Goal: Task Accomplishment & Management: Use online tool/utility

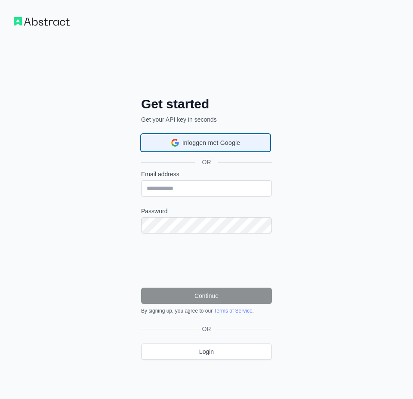
click at [253, 137] on div "Inloggen met Google Inloggen met Google. Wordt geopend in een nieuw tabblad." at bounding box center [206, 143] width 118 height 16
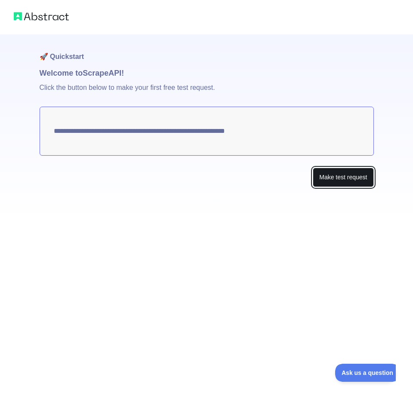
click at [330, 179] on button "Make test request" at bounding box center [343, 177] width 61 height 19
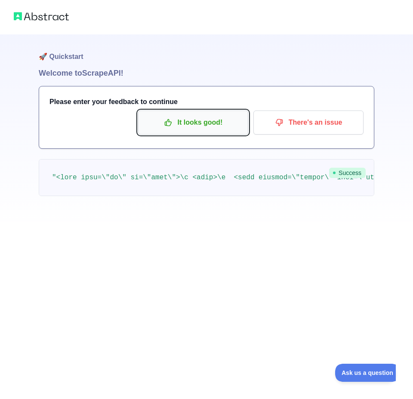
click at [228, 125] on p "It looks good!" at bounding box center [193, 122] width 97 height 15
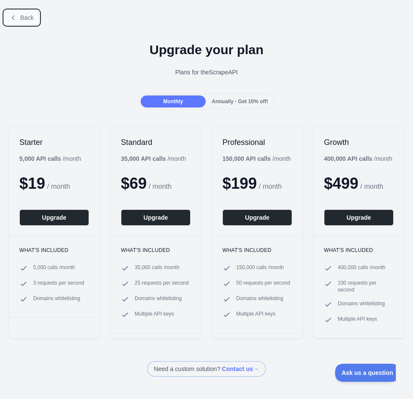
click at [25, 19] on span "Back" at bounding box center [26, 17] width 13 height 7
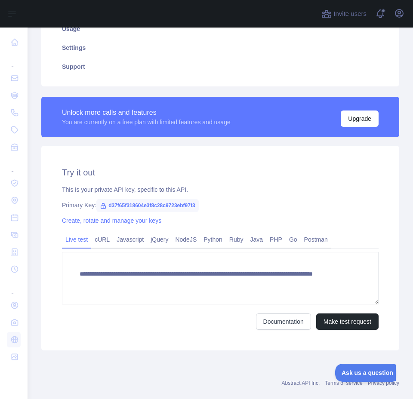
scroll to position [171, 0]
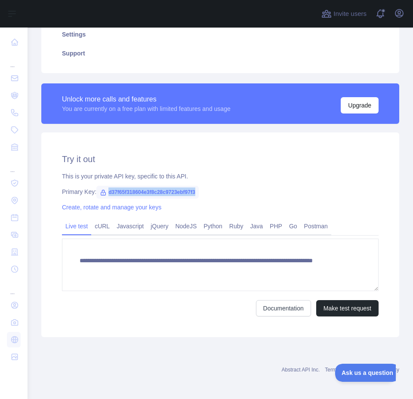
drag, startPoint x: 109, startPoint y: 191, endPoint x: 216, endPoint y: 193, distance: 107.1
click at [216, 193] on div "Primary Key: d37f65f318604e3f8c28c9723ebf97f3" at bounding box center [220, 192] width 317 height 9
drag, startPoint x: 185, startPoint y: 193, endPoint x: 237, endPoint y: 169, distance: 57.4
